Goal: Communication & Community: Answer question/provide support

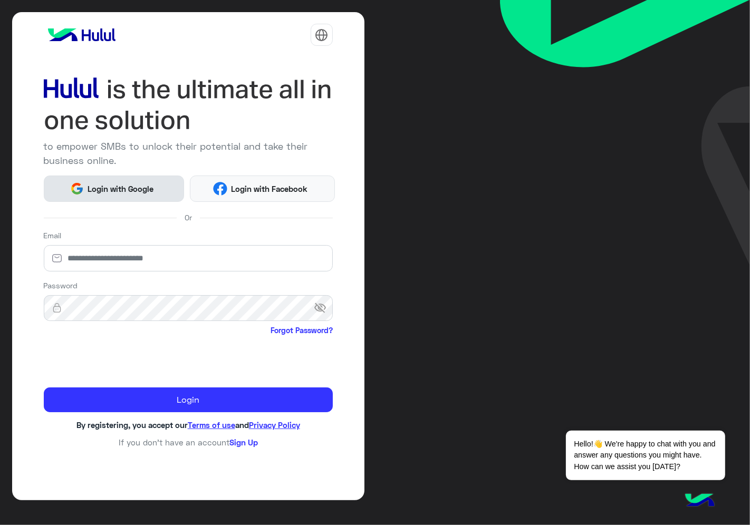
click at [143, 183] on span "Login with Google" at bounding box center [121, 189] width 74 height 12
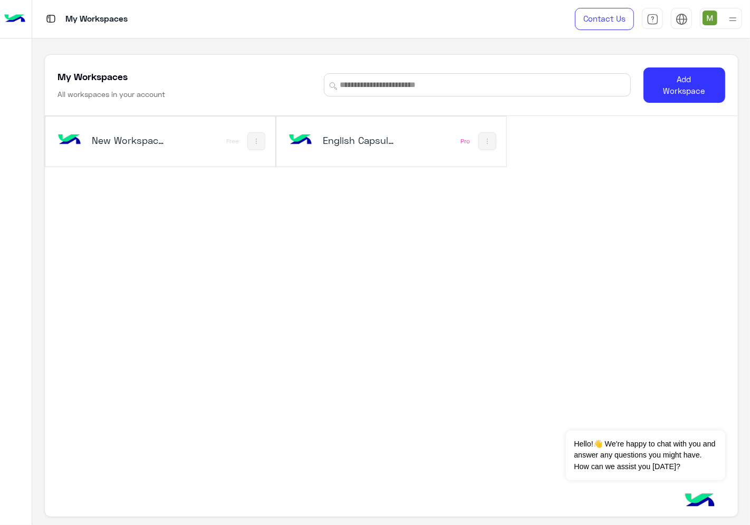
click at [362, 138] on h5 "English Capsules" at bounding box center [360, 140] width 75 height 13
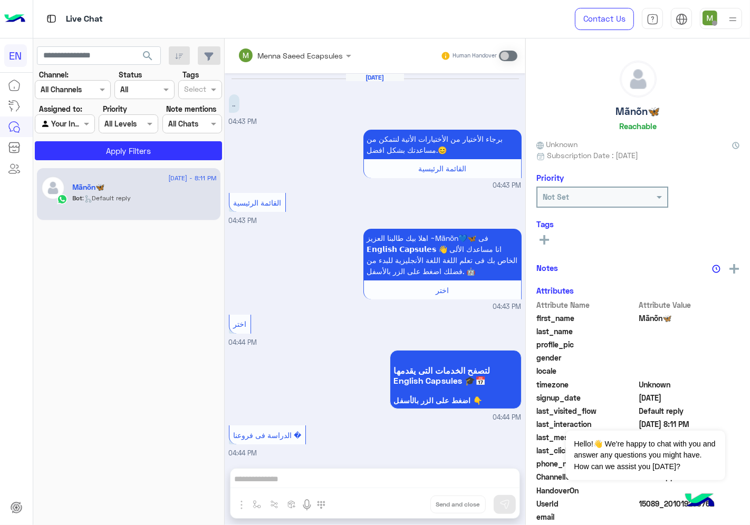
scroll to position [468, 0]
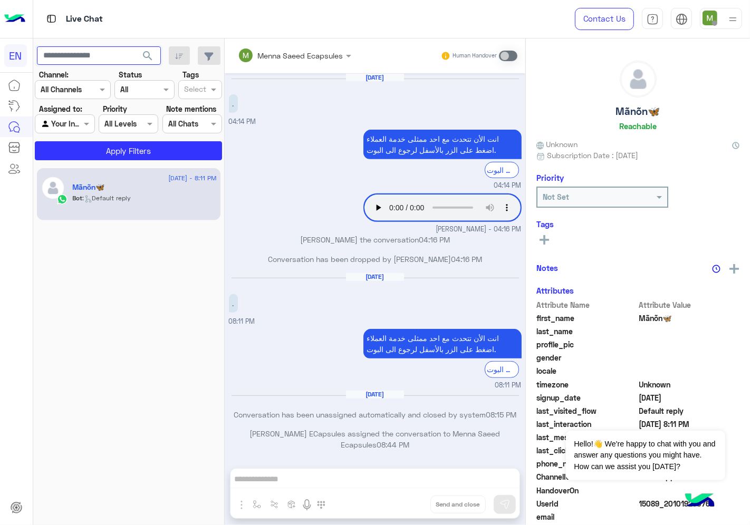
paste input "**********"
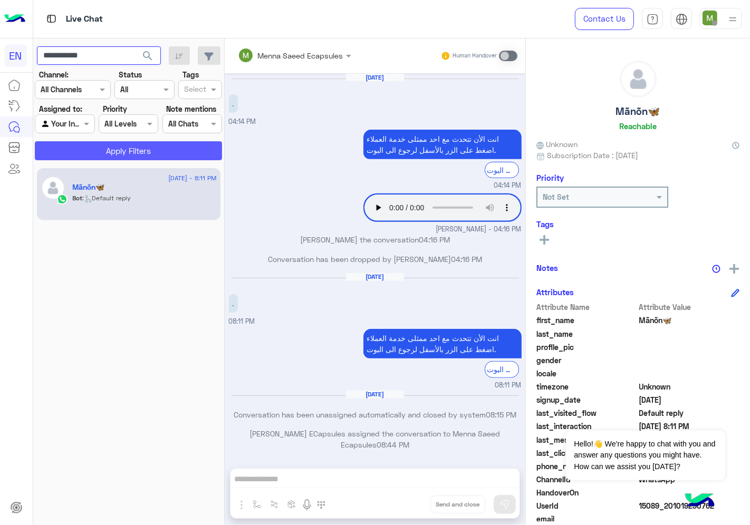
type input "**********"
click at [111, 156] on button "Apply Filters" at bounding box center [128, 150] width 187 height 19
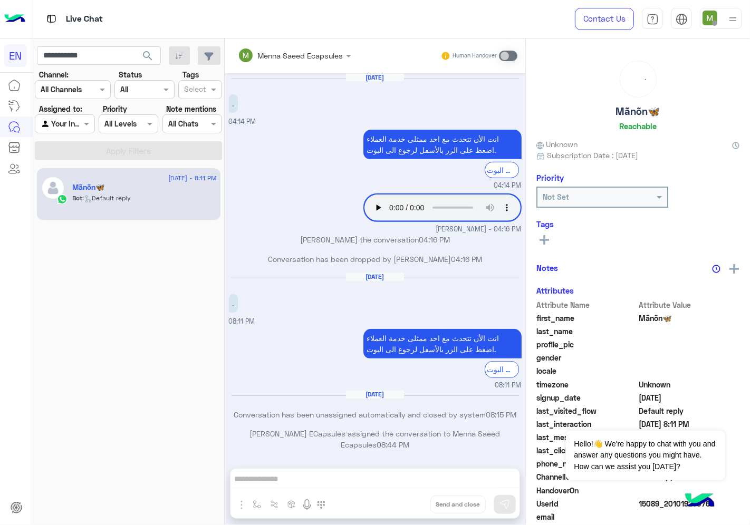
click at [65, 121] on input "text" at bounding box center [53, 124] width 24 height 11
click at [74, 167] on b "Unassigned" at bounding box center [71, 164] width 40 height 9
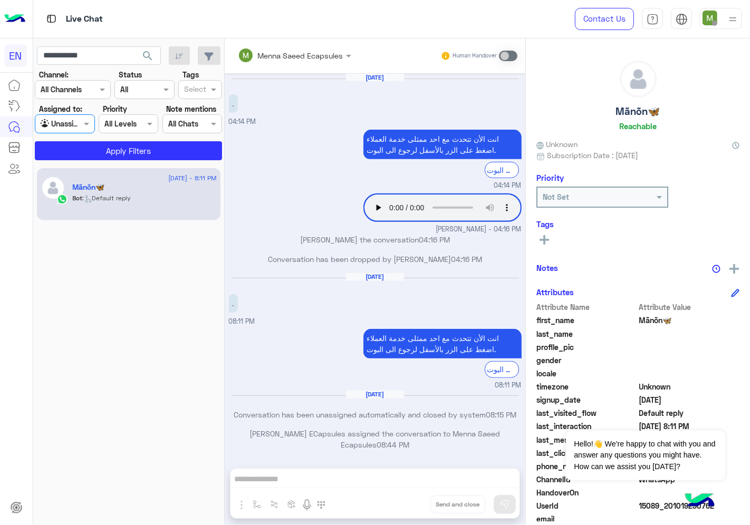
click at [145, 54] on span "search" at bounding box center [147, 56] width 13 height 13
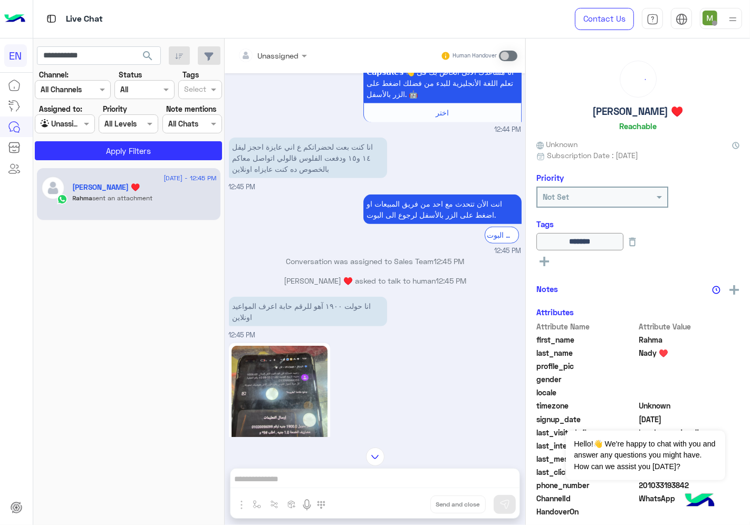
scroll to position [611, 0]
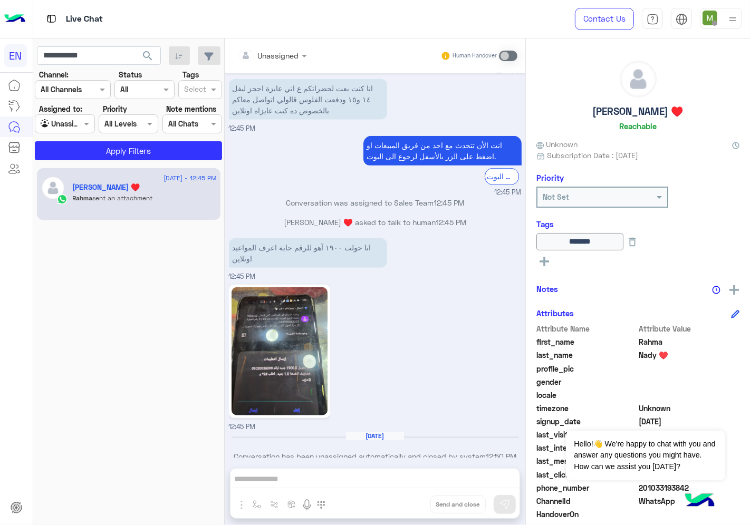
click at [275, 332] on img at bounding box center [279, 351] width 96 height 128
